Goal: Check status: Check status

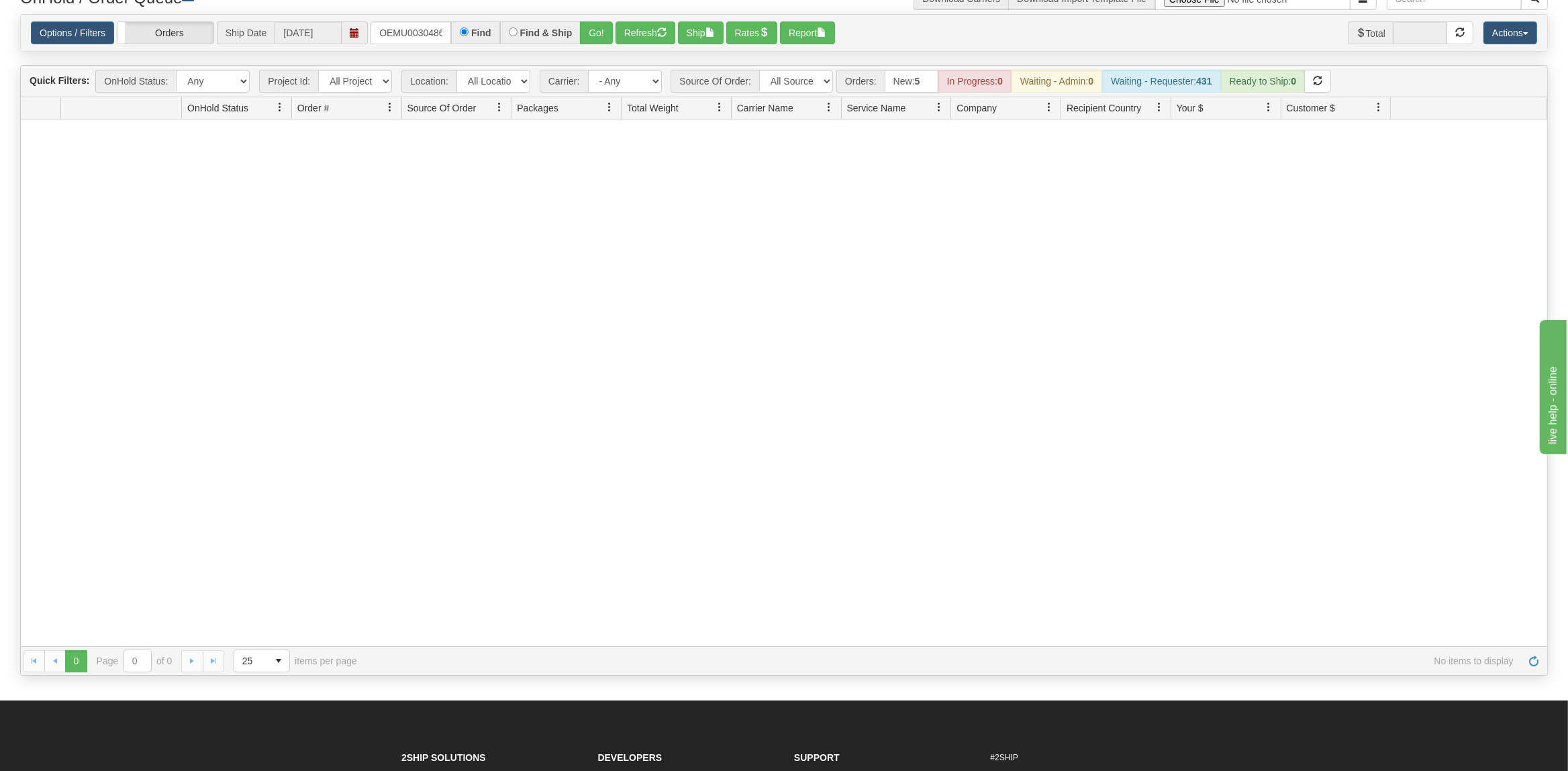
scroll to position [0, 18]
click at [408, 35] on input "OEMU0030486001" at bounding box center [411, 33] width 80 height 23
click at [588, 35] on button "Go!" at bounding box center [596, 33] width 33 height 23
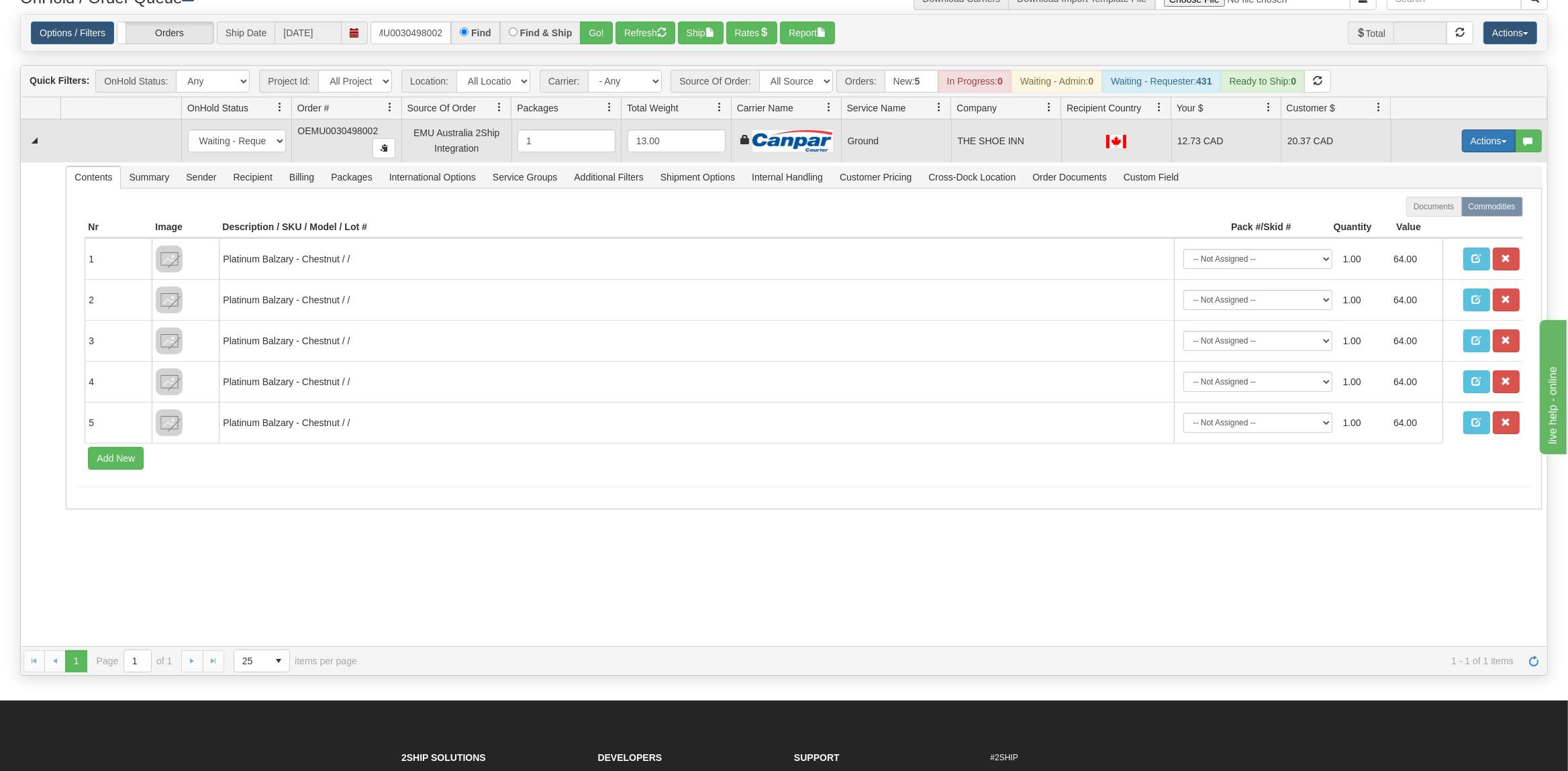
click at [1477, 143] on button "Actions" at bounding box center [1488, 141] width 54 height 23
click at [1444, 224] on span "Ship" at bounding box center [1435, 218] width 28 height 10
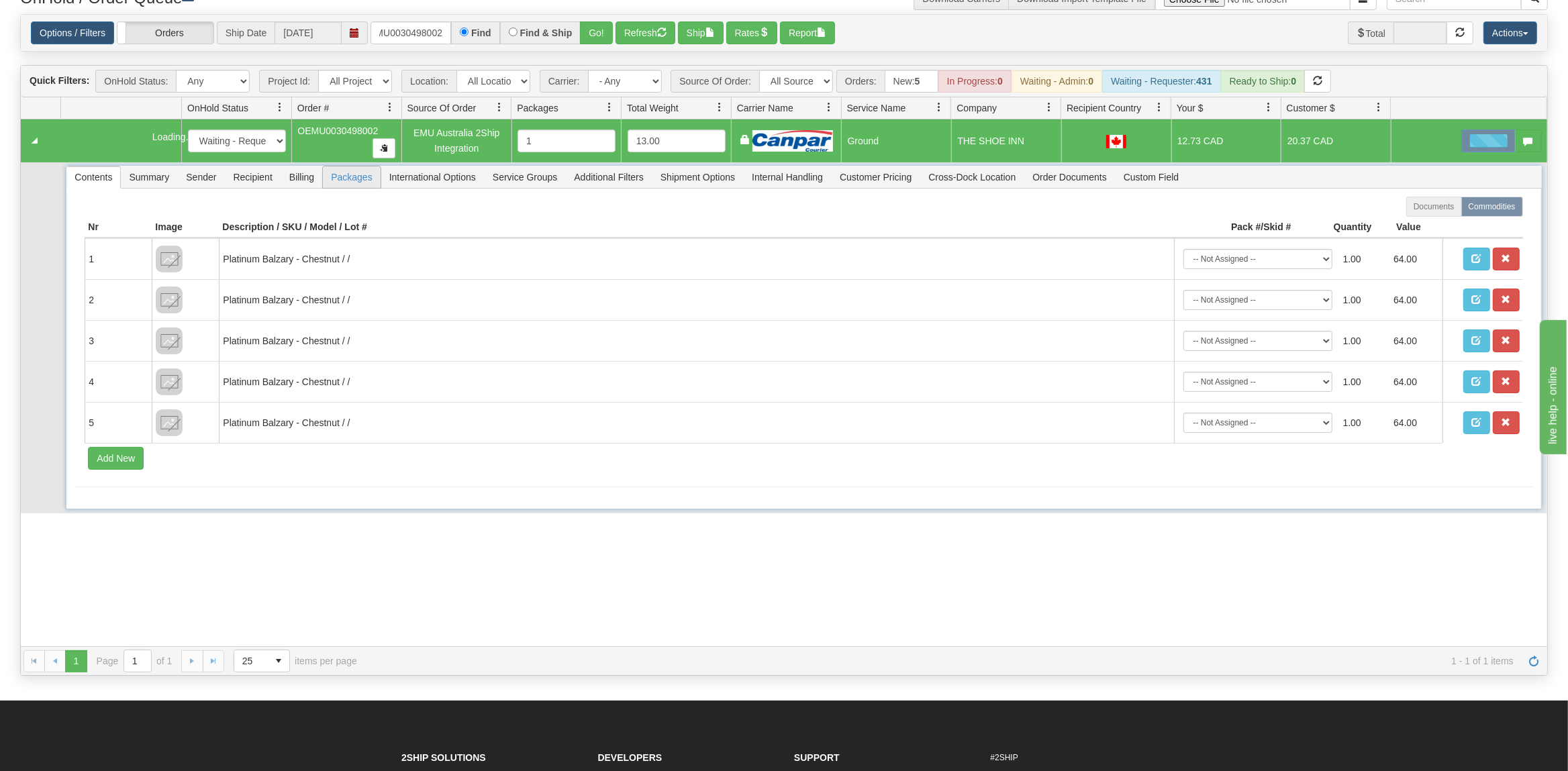
click at [335, 182] on span "Packages" at bounding box center [351, 177] width 57 height 22
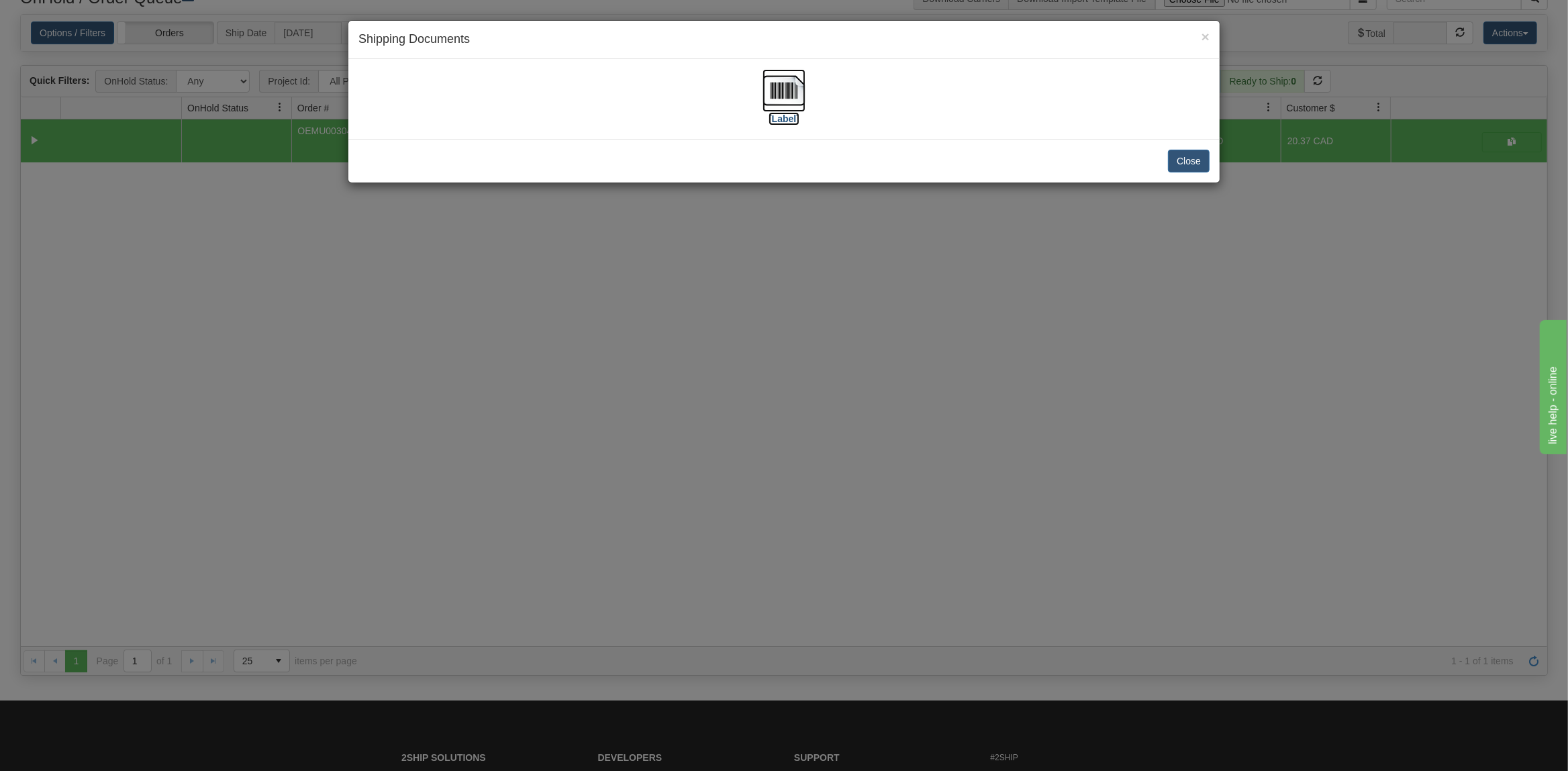
click at [769, 90] on img at bounding box center [783, 90] width 43 height 43
click at [1179, 163] on button "Close" at bounding box center [1189, 161] width 42 height 23
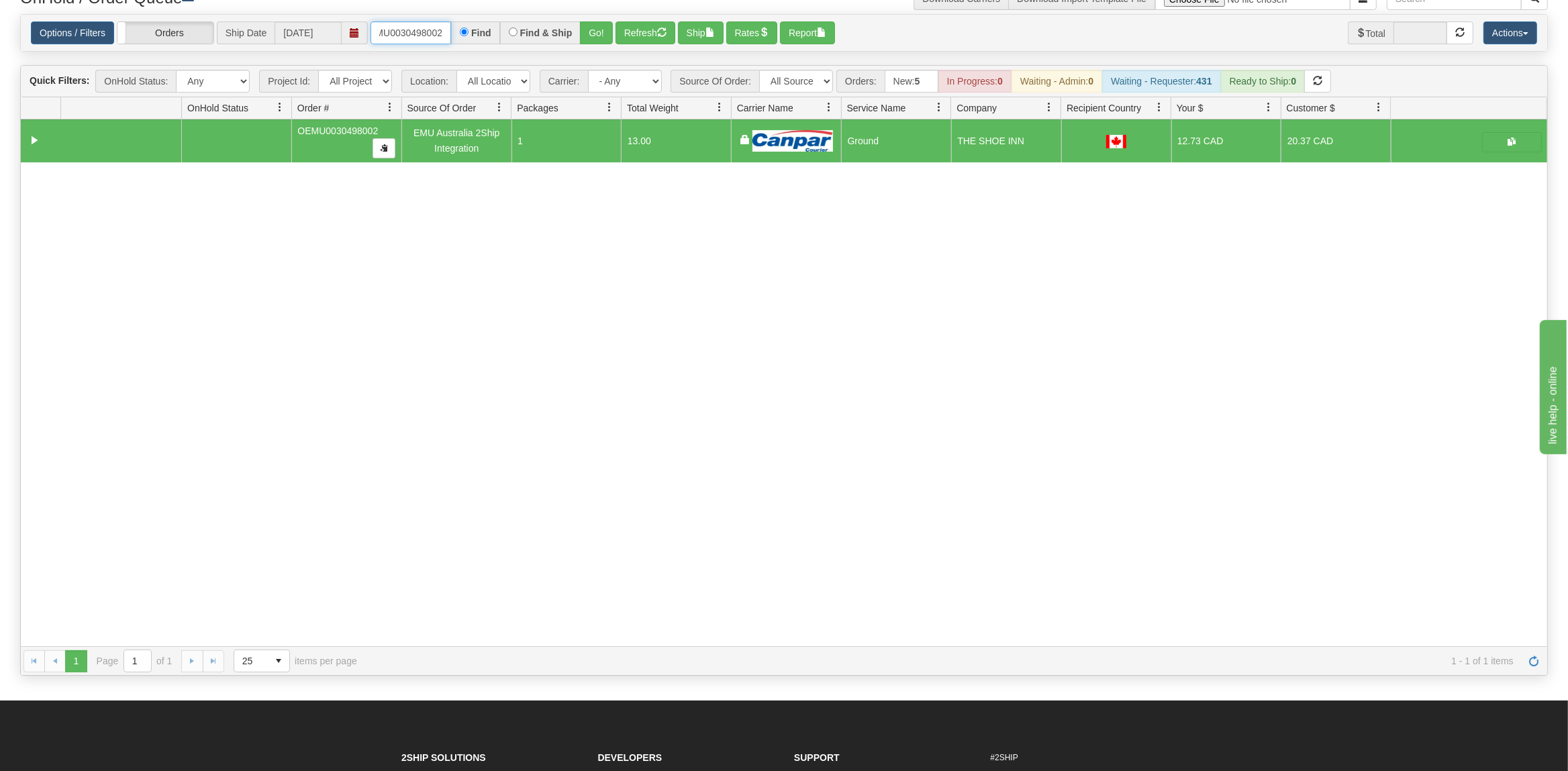
click at [385, 39] on input "OEMU0030498002" at bounding box center [411, 33] width 80 height 23
type input "OEMU0030448002"
click at [604, 27] on button "Go!" at bounding box center [596, 33] width 33 height 23
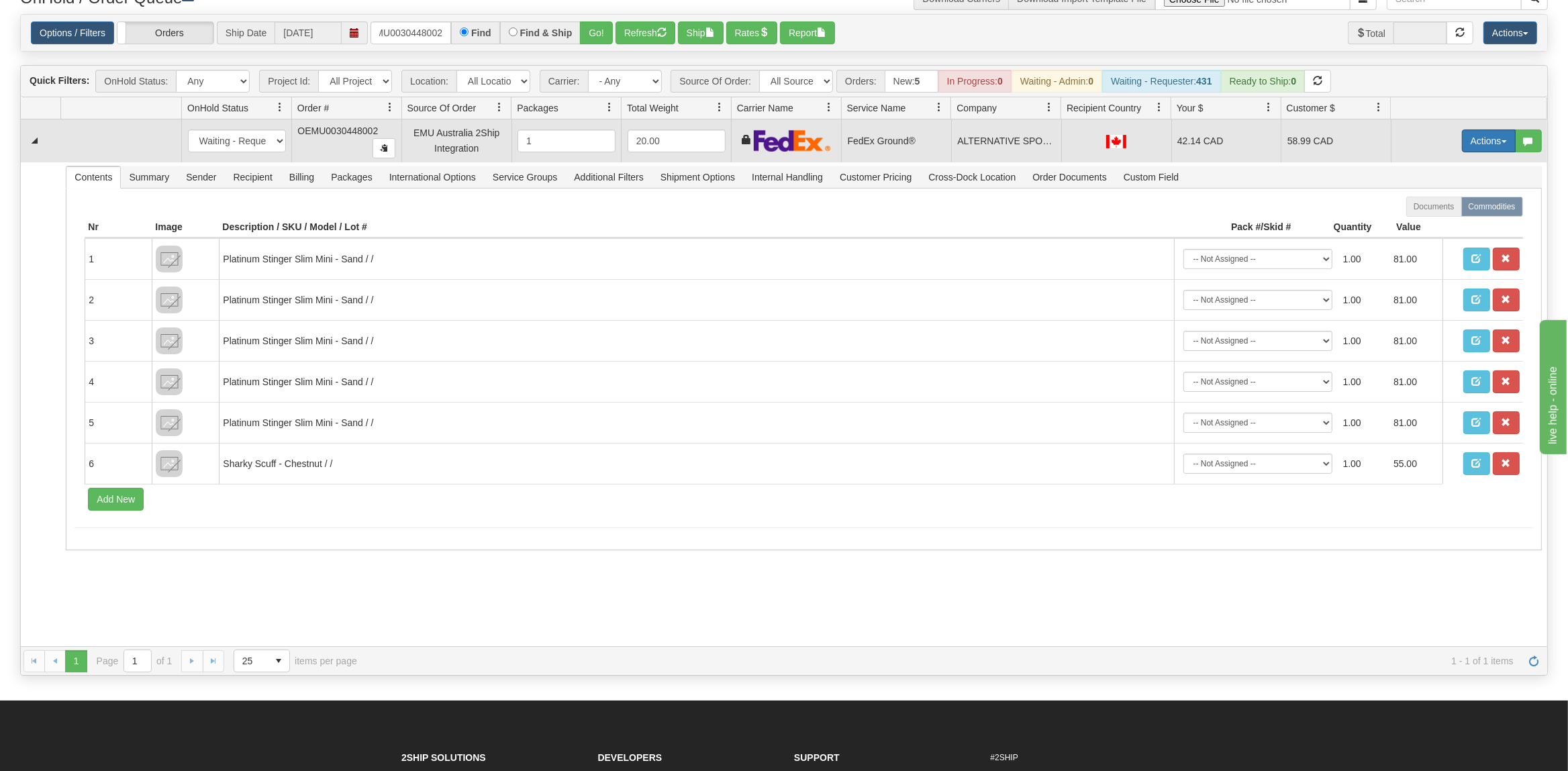
click at [1487, 138] on button "Actions" at bounding box center [1488, 141] width 54 height 23
click at [1456, 204] on span "Rate All Services" at bounding box center [1461, 201] width 80 height 10
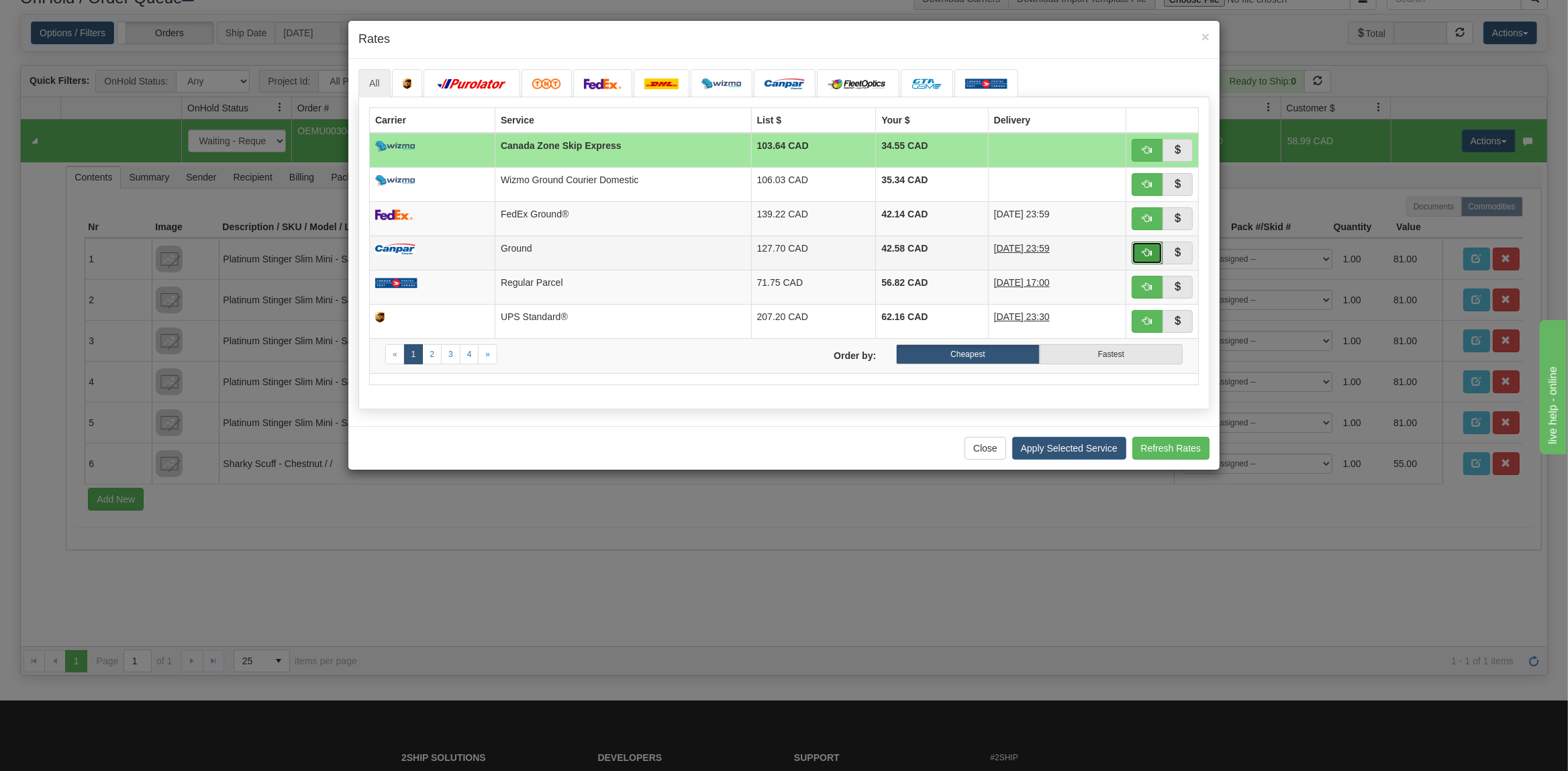
click at [1140, 257] on button "button" at bounding box center [1147, 253] width 31 height 23
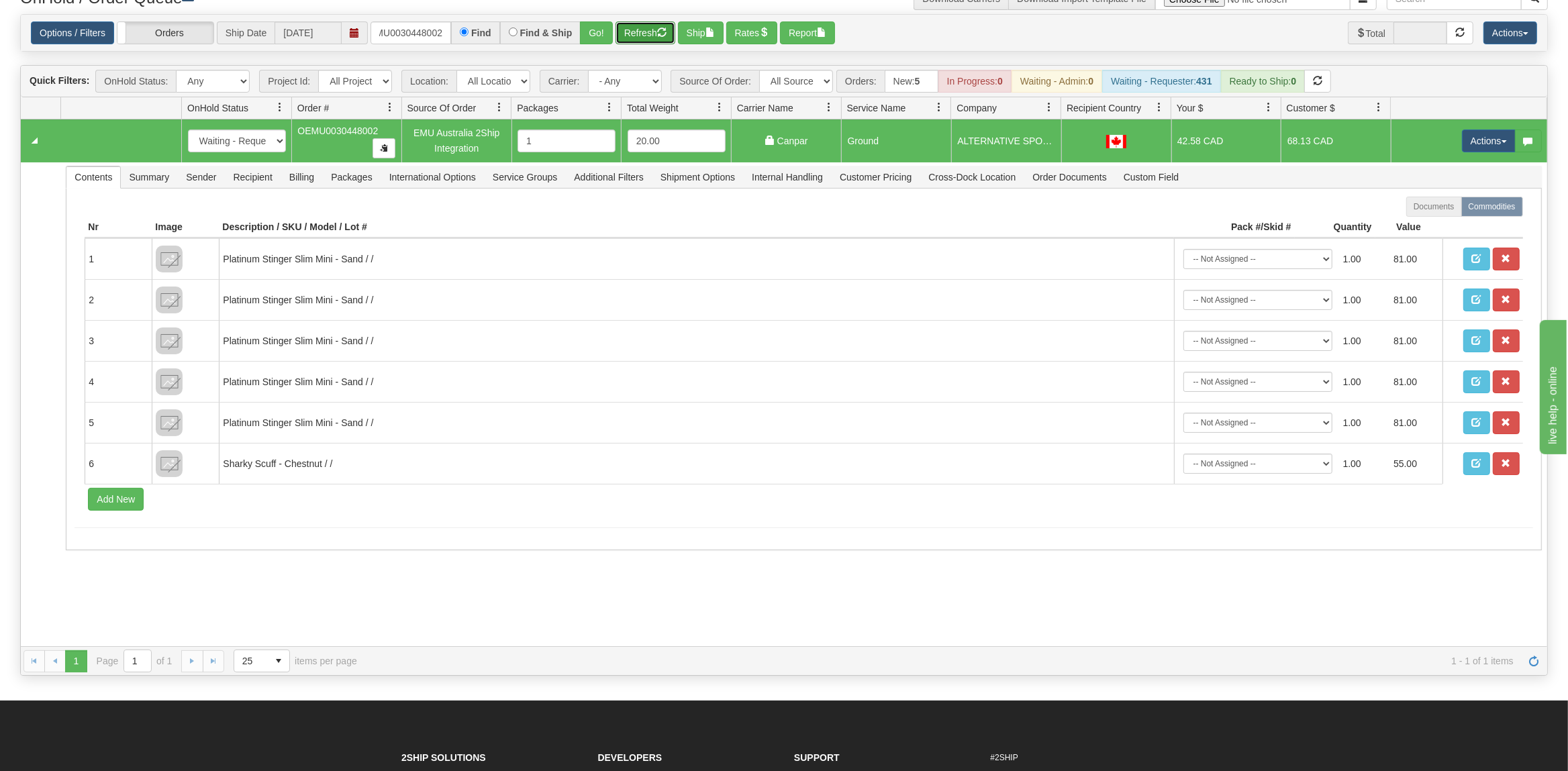
click at [654, 24] on button "Refresh" at bounding box center [646, 33] width 60 height 23
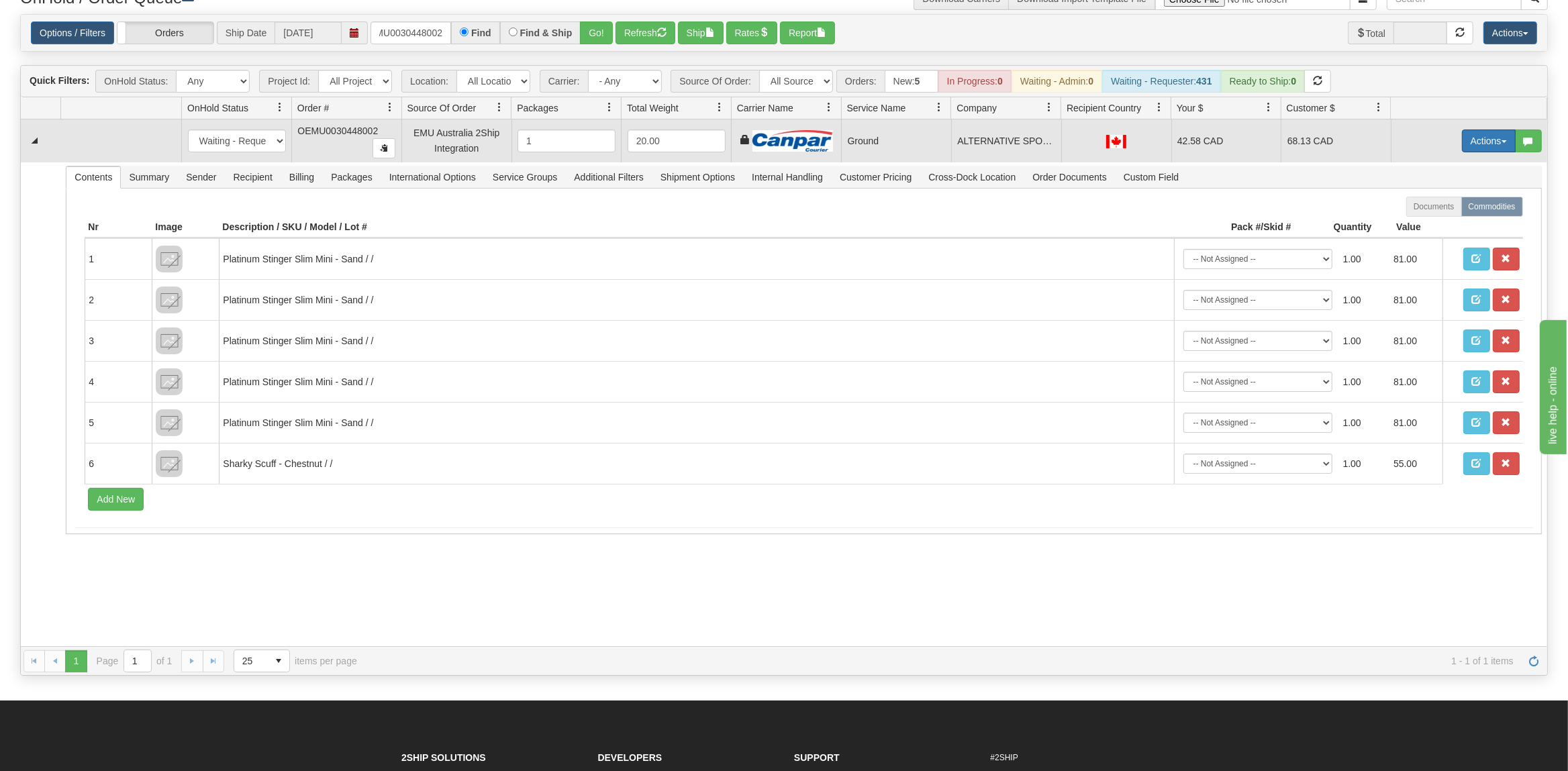
click at [1473, 141] on button "Actions" at bounding box center [1488, 141] width 54 height 23
click at [1459, 218] on link "Ship" at bounding box center [1462, 219] width 108 height 18
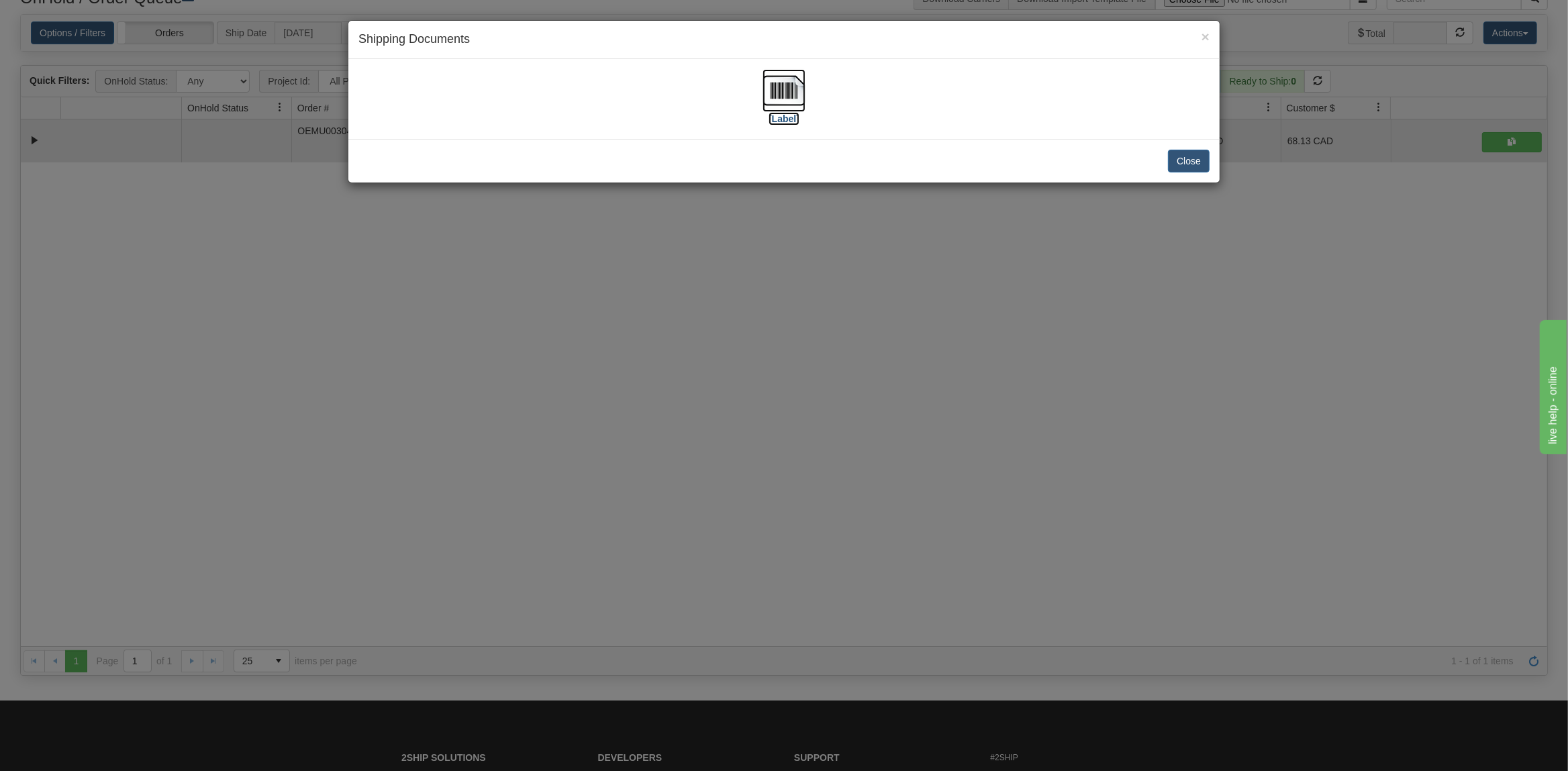
click at [792, 84] on img at bounding box center [783, 90] width 43 height 43
click at [1168, 168] on button "Close" at bounding box center [1189, 161] width 42 height 23
